Goal: Use online tool/utility: Use online tool/utility

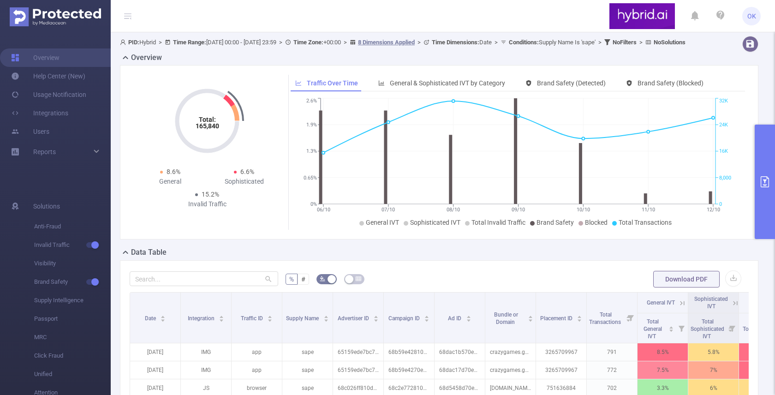
scroll to position [111, 0]
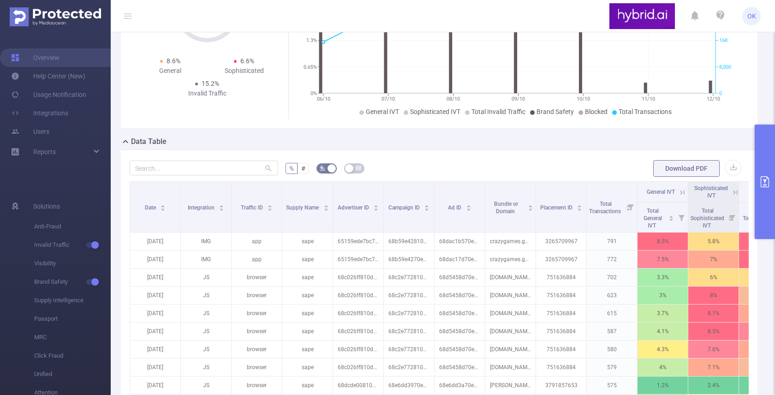
click at [464, 176] on form "% # Download PDF" at bounding box center [439, 168] width 619 height 18
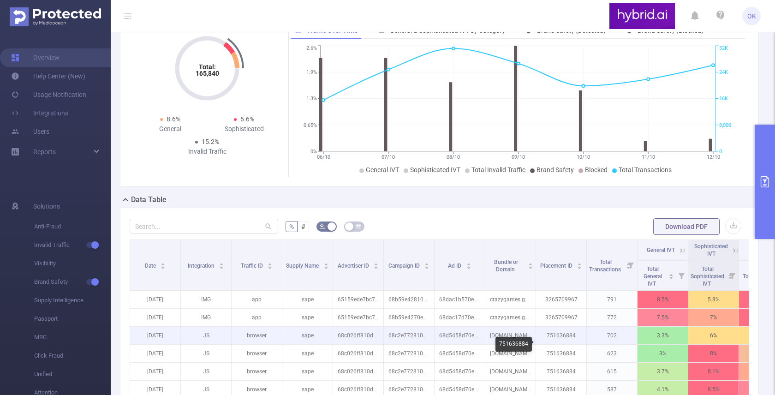
scroll to position [49, 0]
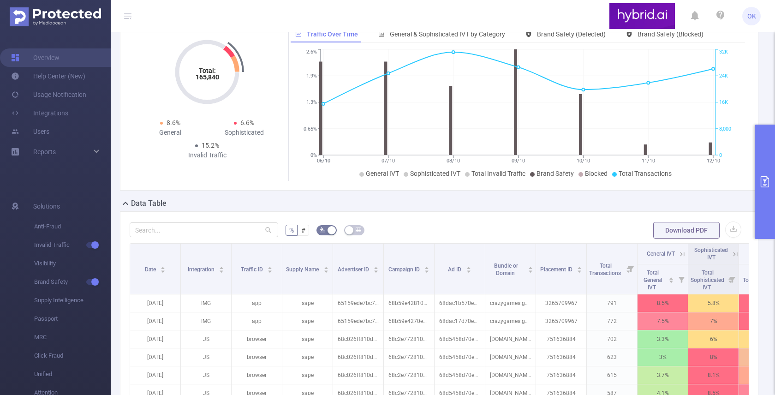
click at [767, 208] on button "primary" at bounding box center [765, 182] width 20 height 114
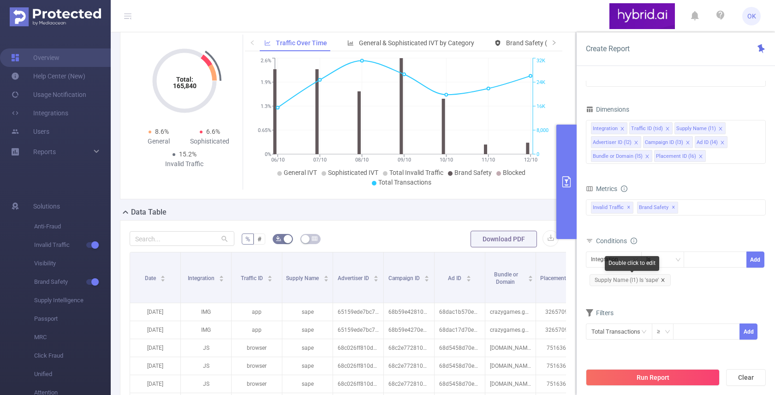
click at [663, 278] on icon "icon: close" at bounding box center [662, 279] width 3 height 3
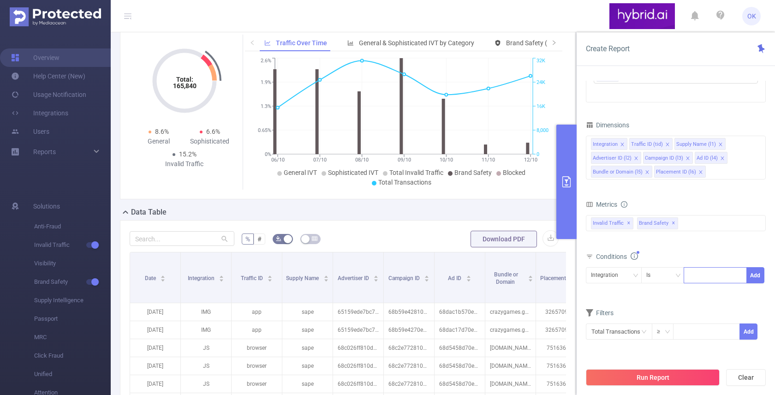
click at [702, 280] on div at bounding box center [715, 275] width 53 height 15
type input "ф"
type input "adspector"
click at [717, 296] on li "adspector" at bounding box center [715, 294] width 63 height 15
click at [756, 276] on button "Add" at bounding box center [756, 275] width 18 height 16
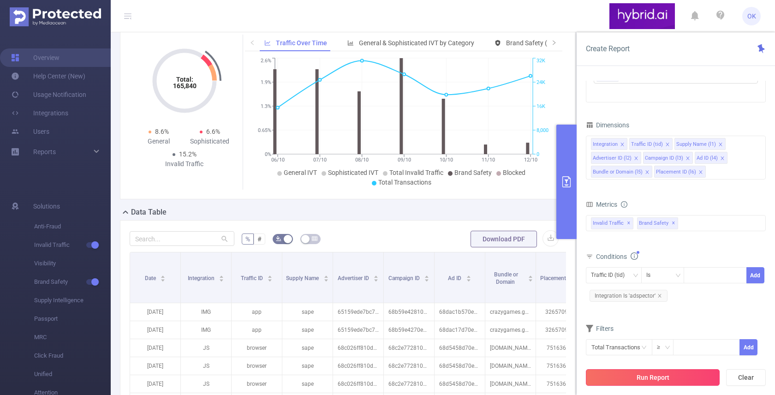
click at [681, 377] on button "Run Report" at bounding box center [653, 377] width 134 height 17
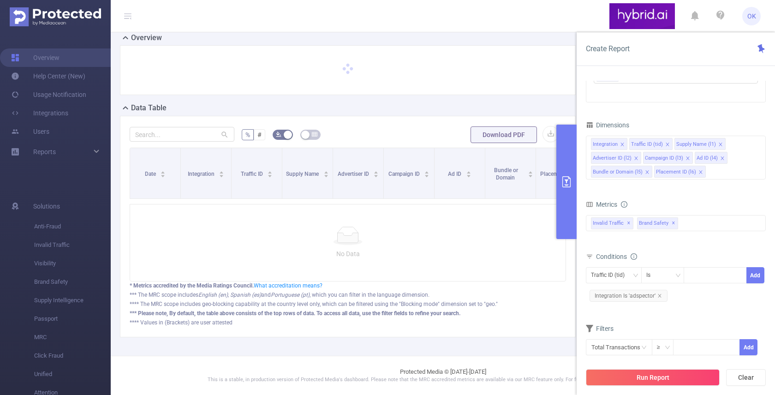
scroll to position [28, 0]
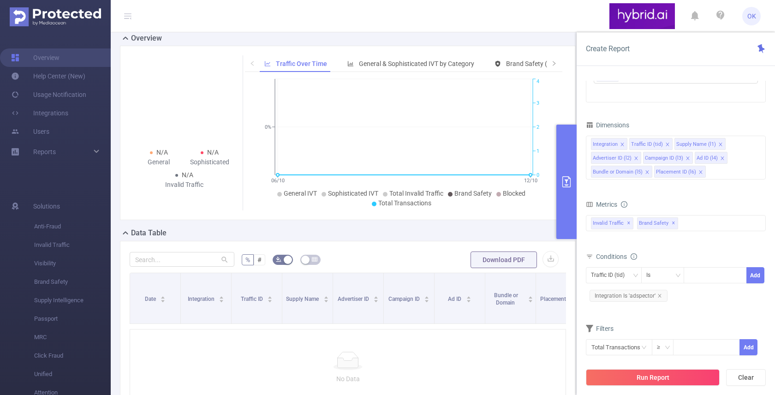
click at [656, 120] on div "Dimensions" at bounding box center [676, 126] width 180 height 15
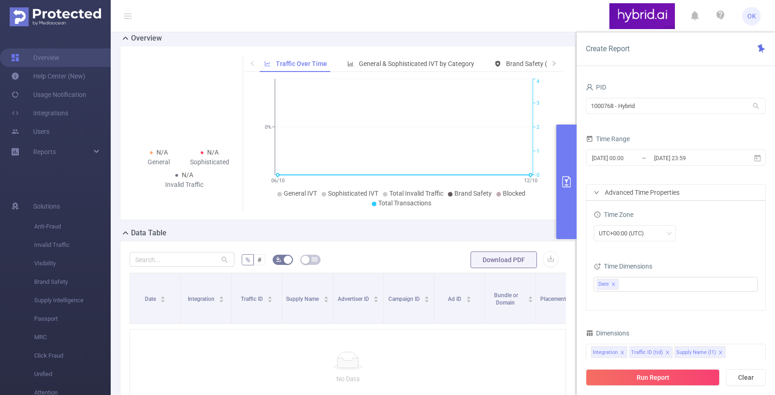
click at [507, 229] on div "Data Table" at bounding box center [351, 234] width 463 height 13
